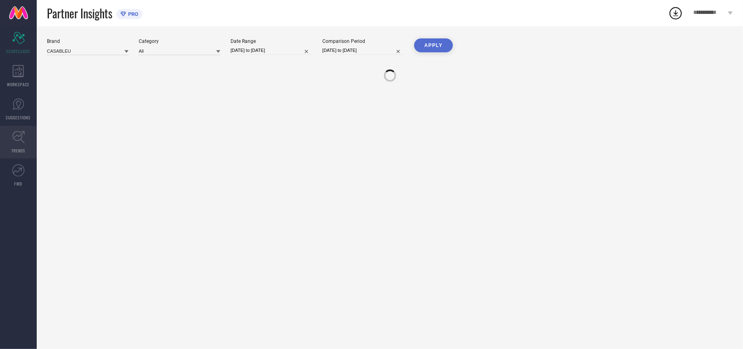
click at [17, 146] on link "TRENDS" at bounding box center [18, 142] width 37 height 33
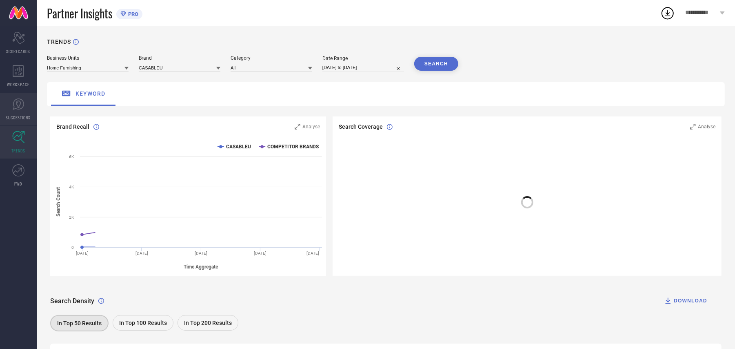
click at [20, 110] on icon at bounding box center [18, 104] width 12 height 12
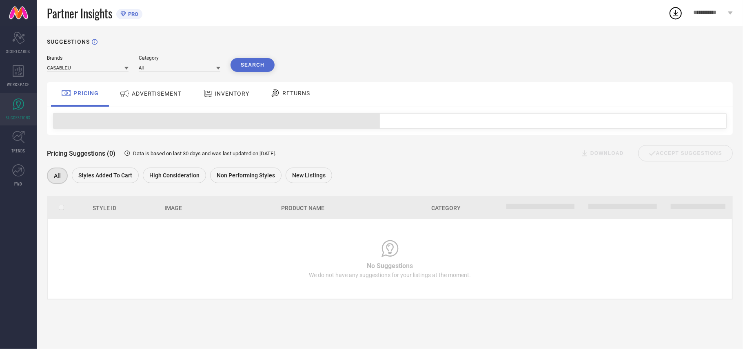
click at [156, 98] on div "ADVERTISEMENT" at bounding box center [151, 93] width 66 height 15
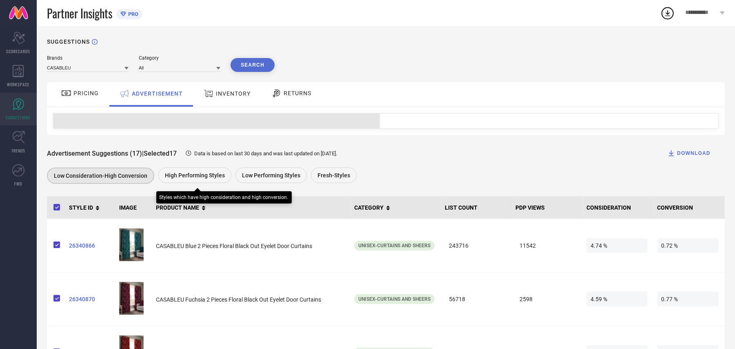
click at [211, 176] on span "High Performing Styles" at bounding box center [195, 175] width 60 height 7
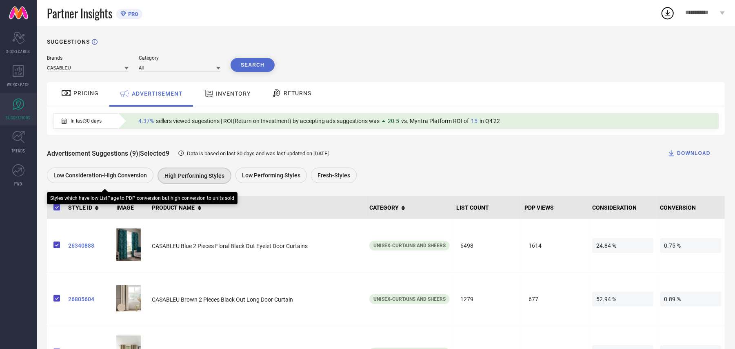
click at [118, 178] on span "Low Consideration-High Conversion" at bounding box center [99, 175] width 93 height 7
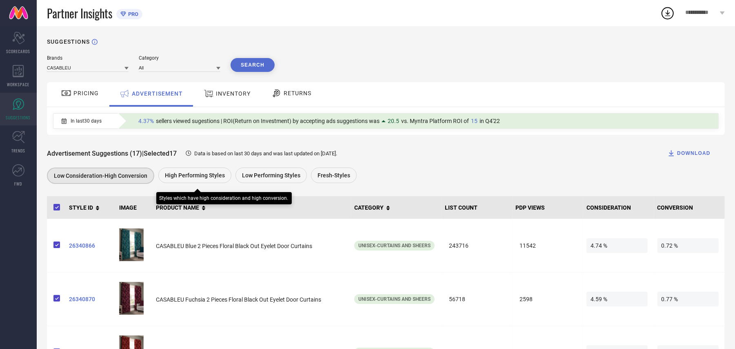
click at [202, 178] on span "High Performing Styles" at bounding box center [195, 175] width 60 height 7
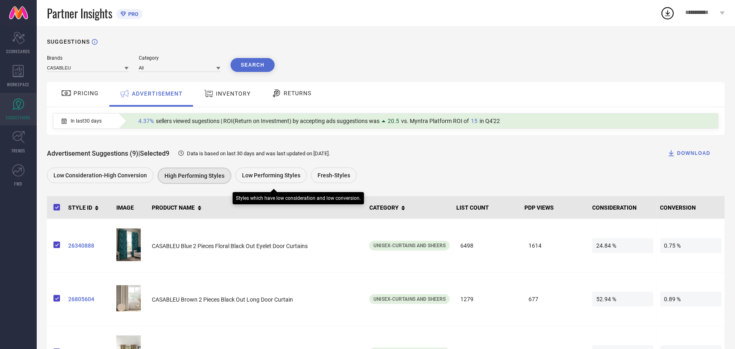
click at [264, 183] on div "Low Performing Styles" at bounding box center [270, 175] width 71 height 16
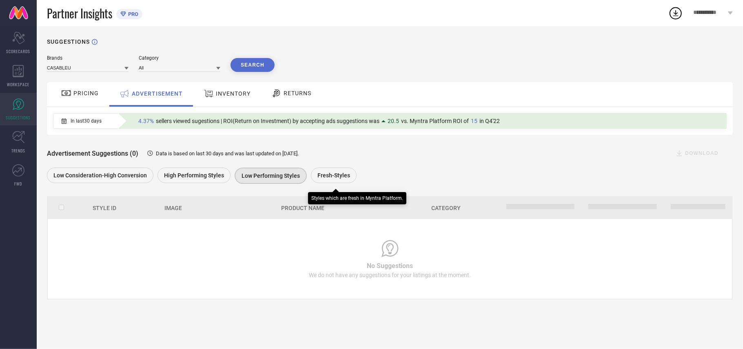
click at [329, 178] on span "Fresh-Styles" at bounding box center [334, 175] width 33 height 7
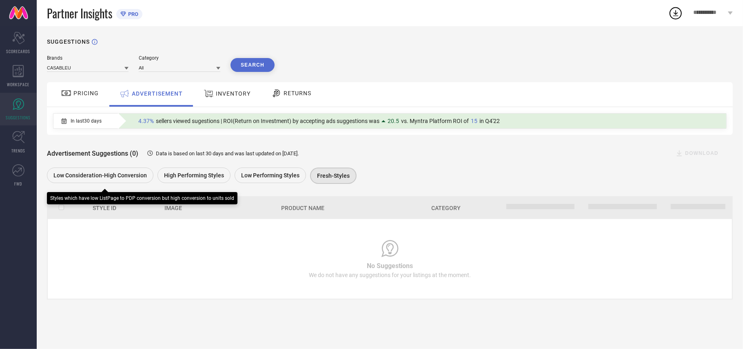
click at [90, 178] on span "Low Consideration-High Conversion" at bounding box center [99, 175] width 93 height 7
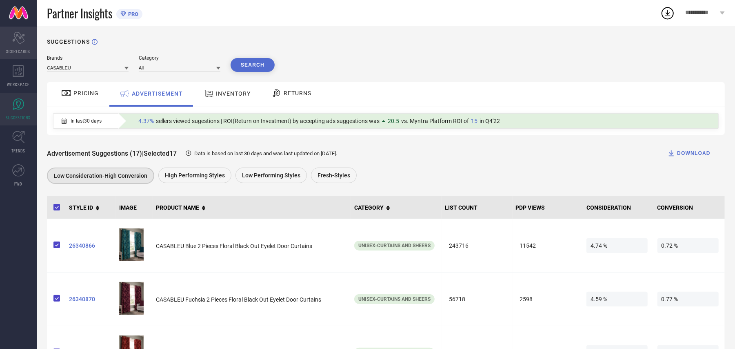
click at [20, 40] on icon "Scorecard" at bounding box center [18, 38] width 13 height 12
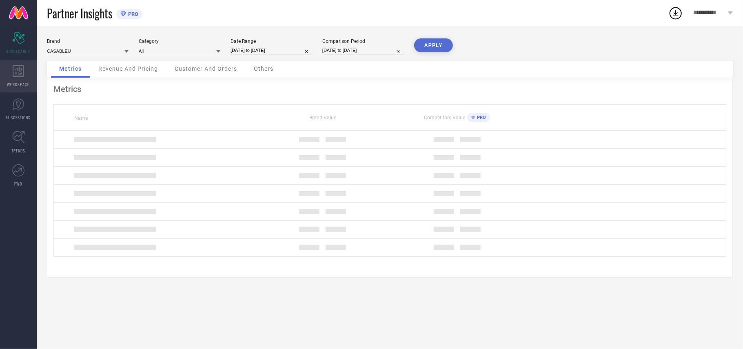
click at [17, 73] on icon at bounding box center [18, 71] width 11 height 12
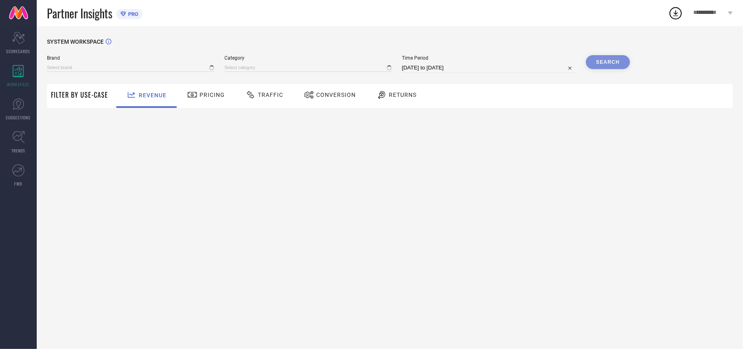
type input "CASABLEU"
type input "All"
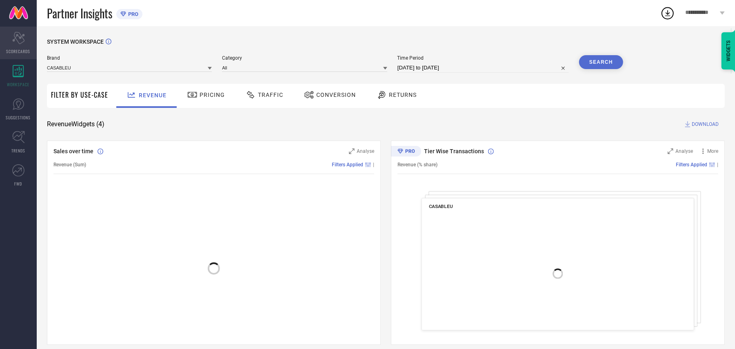
click at [23, 35] on icon at bounding box center [18, 38] width 12 height 12
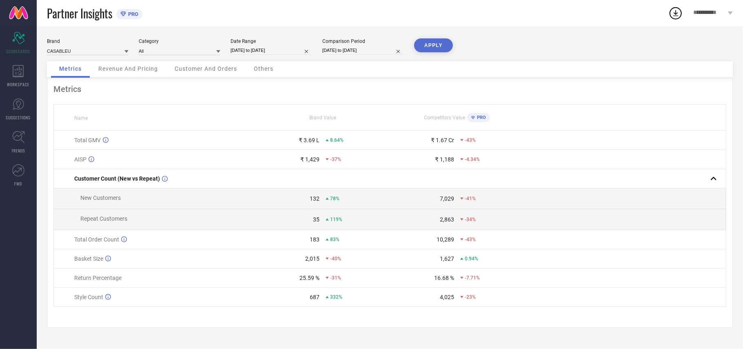
click at [256, 50] on input "[DATE] to [DATE]" at bounding box center [272, 50] width 82 height 9
select select "8"
select select "2025"
select select "9"
select select "2025"
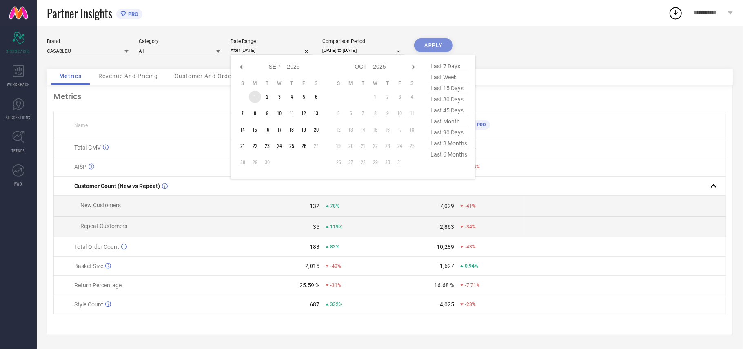
click at [250, 96] on td "1" at bounding box center [255, 97] width 12 height 12
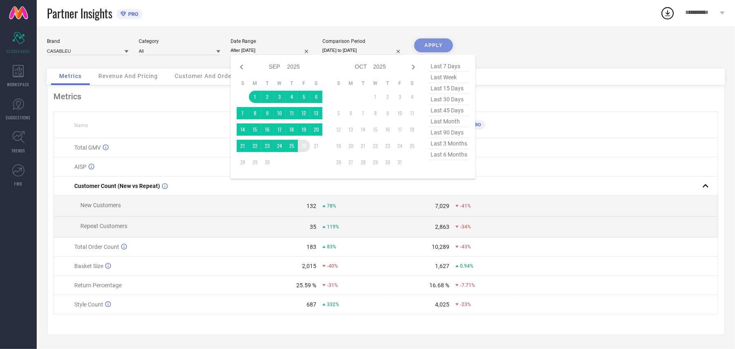
type input "[DATE] to [DATE]"
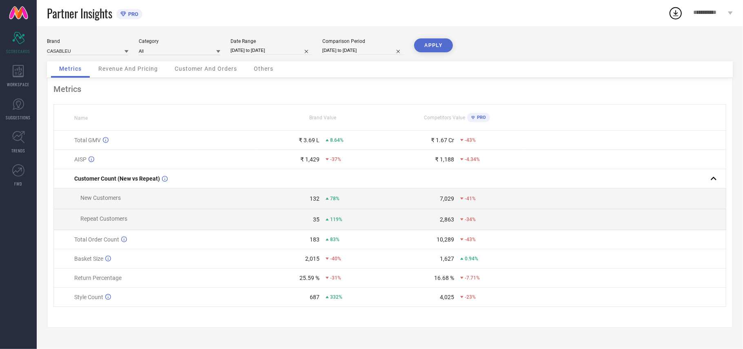
click at [446, 44] on button "APPLY" at bounding box center [433, 45] width 39 height 14
click at [20, 62] on div "WORKSPACE" at bounding box center [18, 76] width 37 height 33
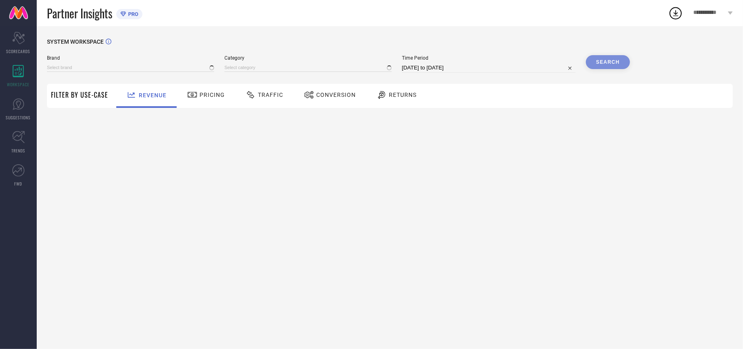
type input "CASABLEU"
type input "All"
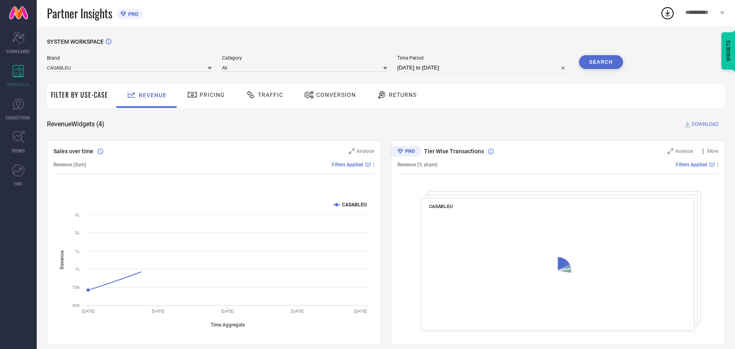
click at [272, 96] on span "Traffic" at bounding box center [270, 94] width 25 height 7
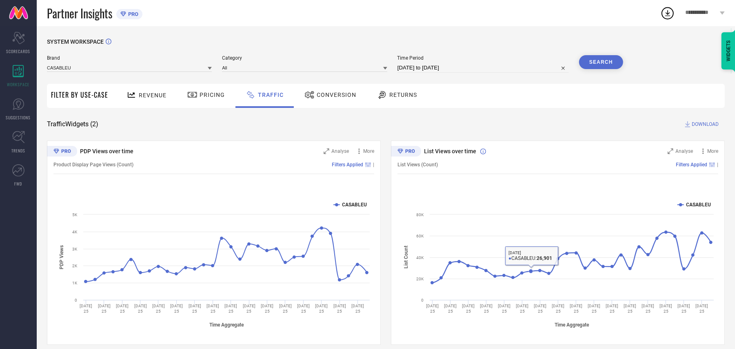
click at [340, 91] on span "Conversion" at bounding box center [337, 94] width 40 height 7
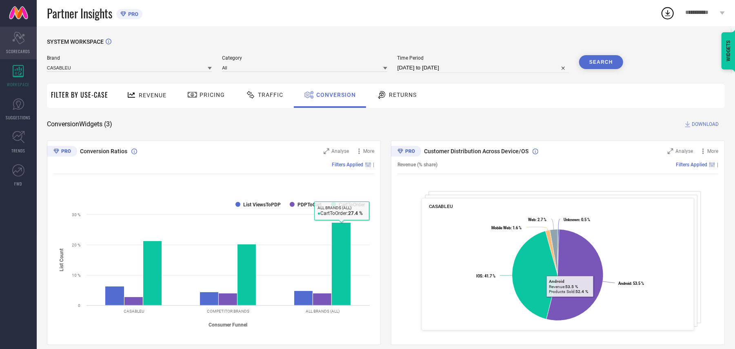
click at [20, 36] on icon "Scorecard" at bounding box center [18, 38] width 13 height 12
